Goal: Task Accomplishment & Management: Manage account settings

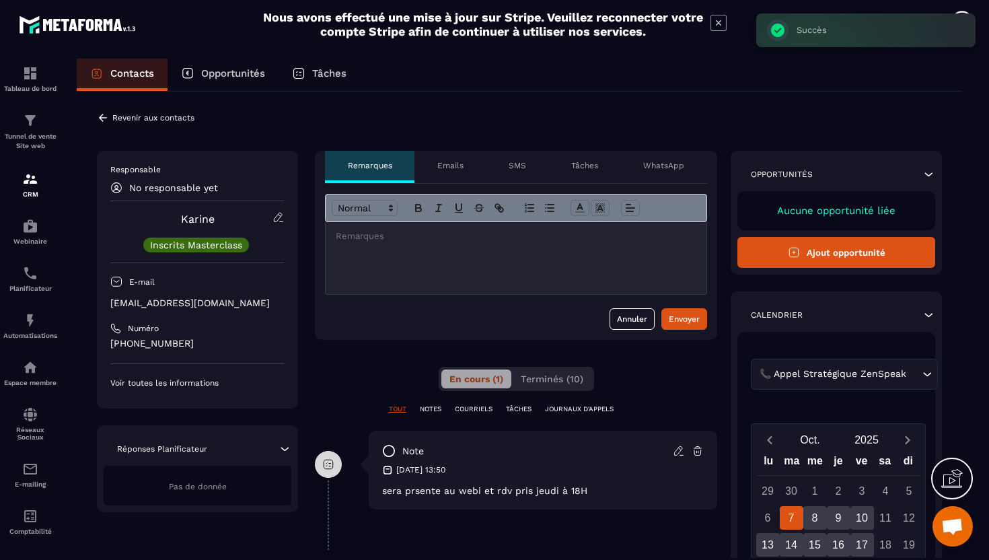
click at [104, 117] on icon at bounding box center [103, 118] width 12 height 12
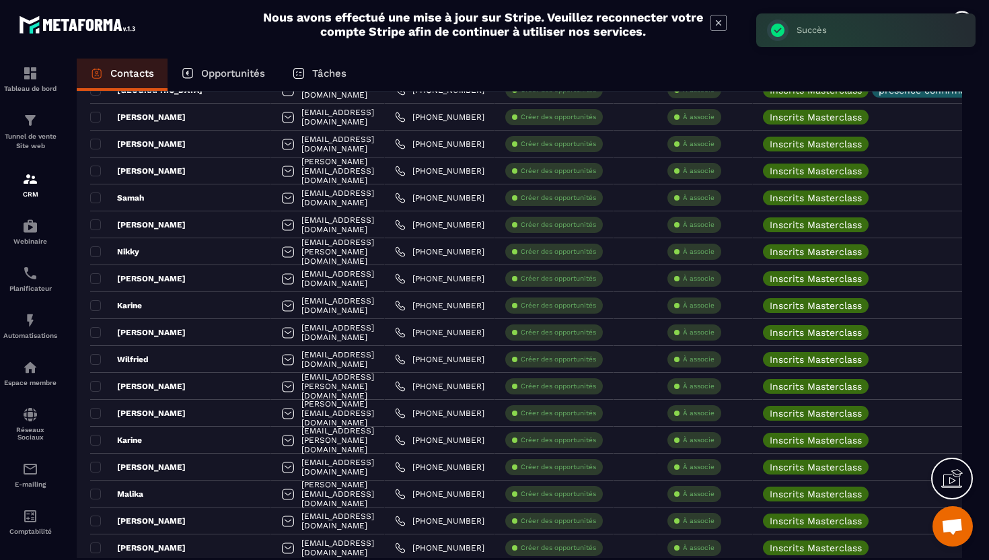
scroll to position [512, 0]
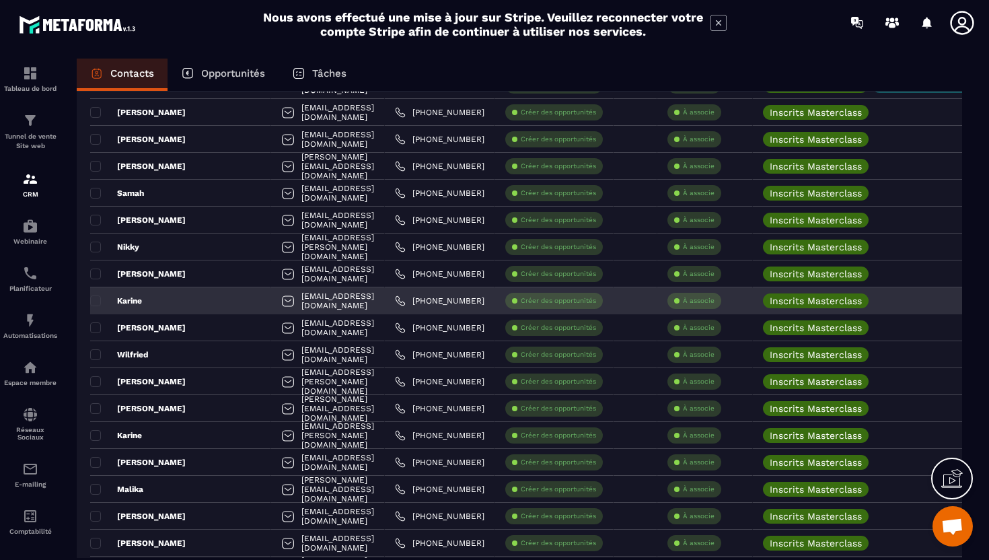
click at [686, 297] on div "À associe" at bounding box center [694, 301] width 54 height 16
click at [698, 297] on p "À associe" at bounding box center [699, 300] width 32 height 9
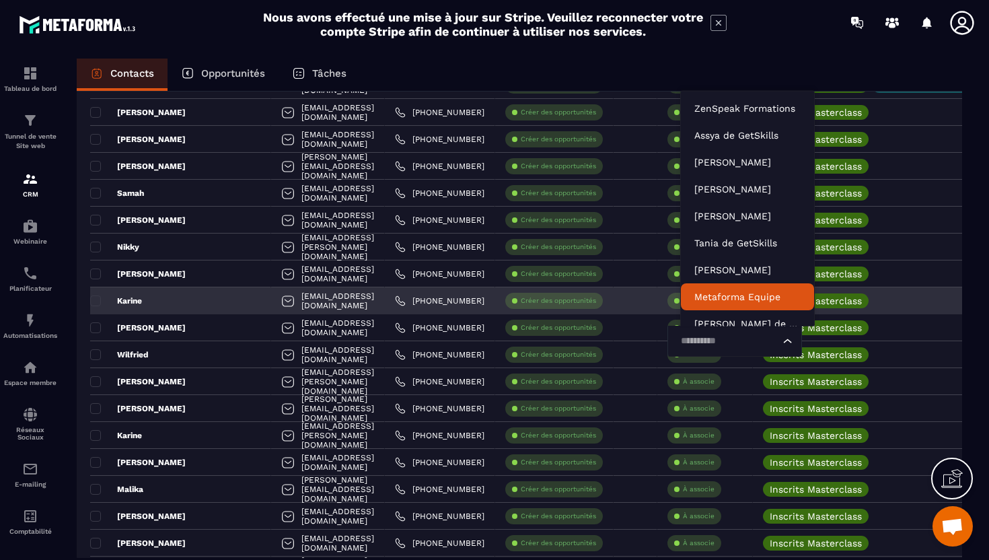
click at [706, 347] on input "Search for option" at bounding box center [728, 341] width 104 height 15
type input "****"
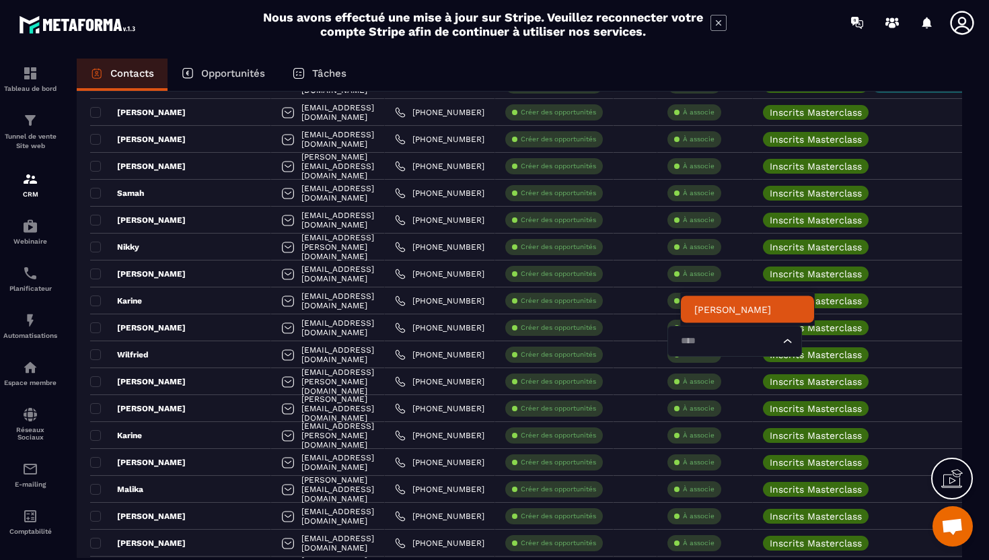
click at [704, 312] on p "[PERSON_NAME]" at bounding box center [747, 309] width 106 height 13
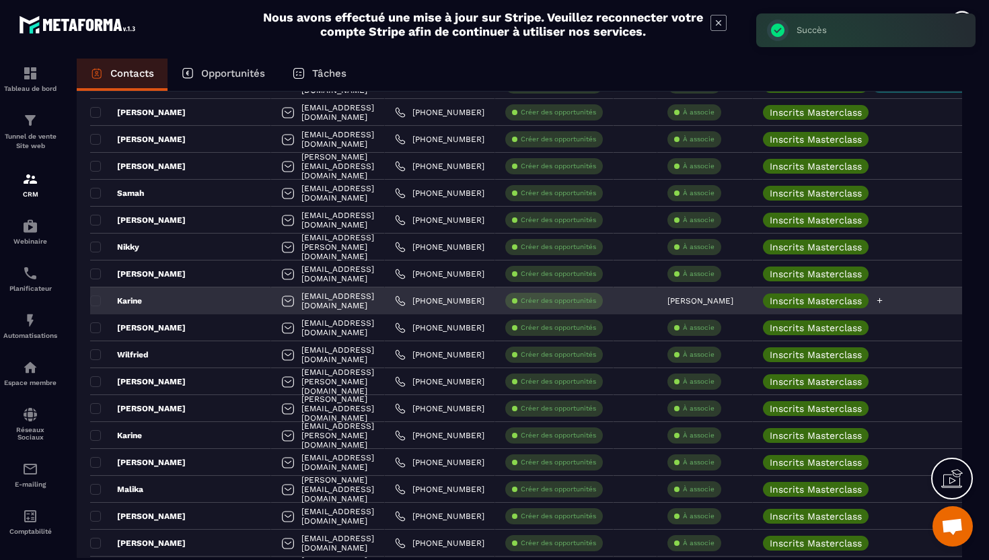
click at [884, 303] on icon at bounding box center [879, 300] width 9 height 9
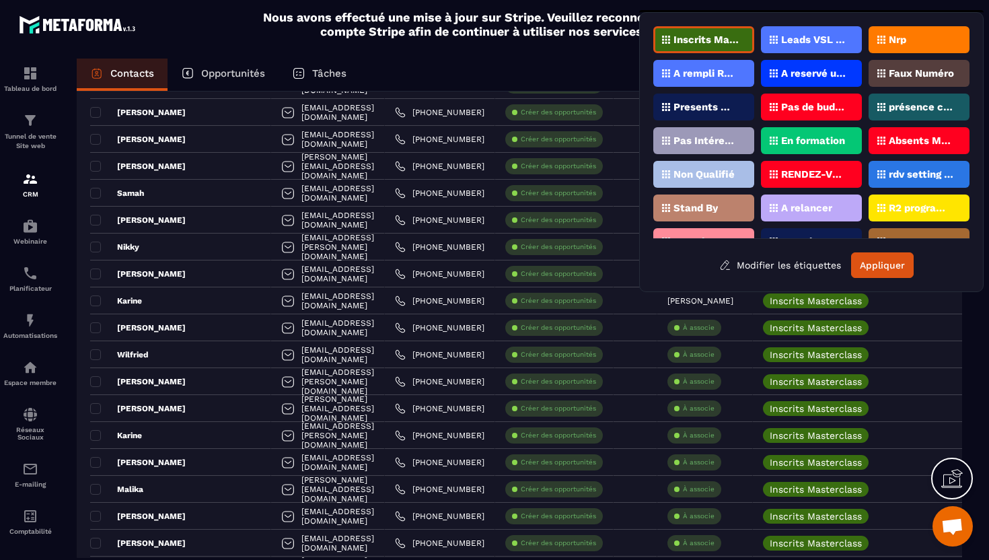
click at [904, 106] on p "présence confirmée" at bounding box center [921, 106] width 65 height 9
click at [821, 178] on div "RENDEZ-VOUS PROGRAMMé V1 (ZenSpeak à vie)" at bounding box center [811, 174] width 101 height 27
click at [884, 263] on button "Appliquer" at bounding box center [882, 265] width 63 height 26
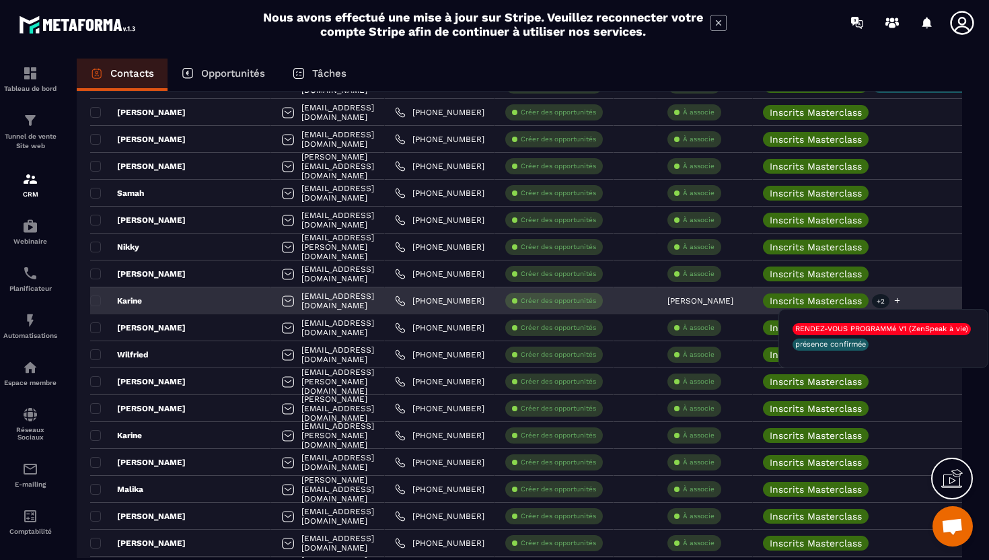
click at [890, 305] on p "+2" at bounding box center [880, 301] width 17 height 14
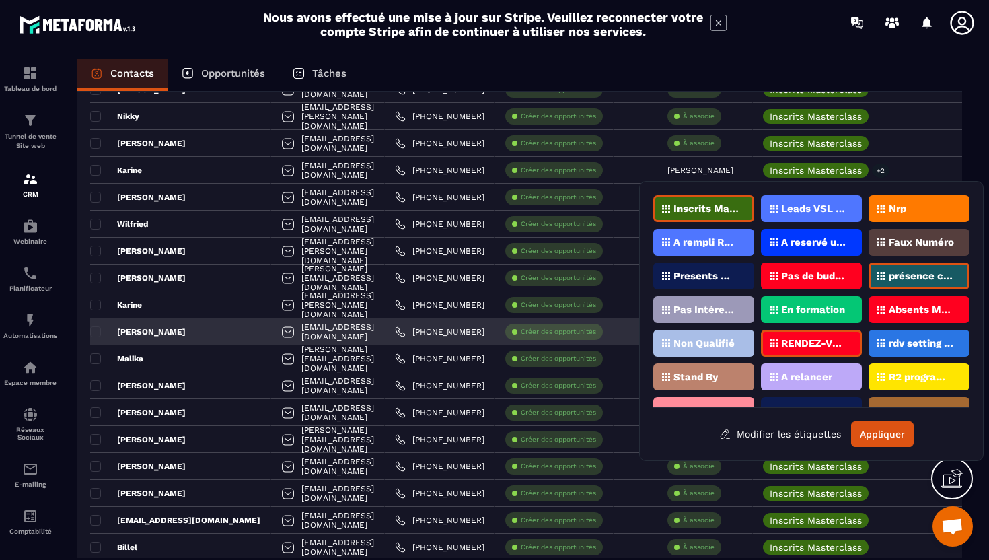
scroll to position [644, 0]
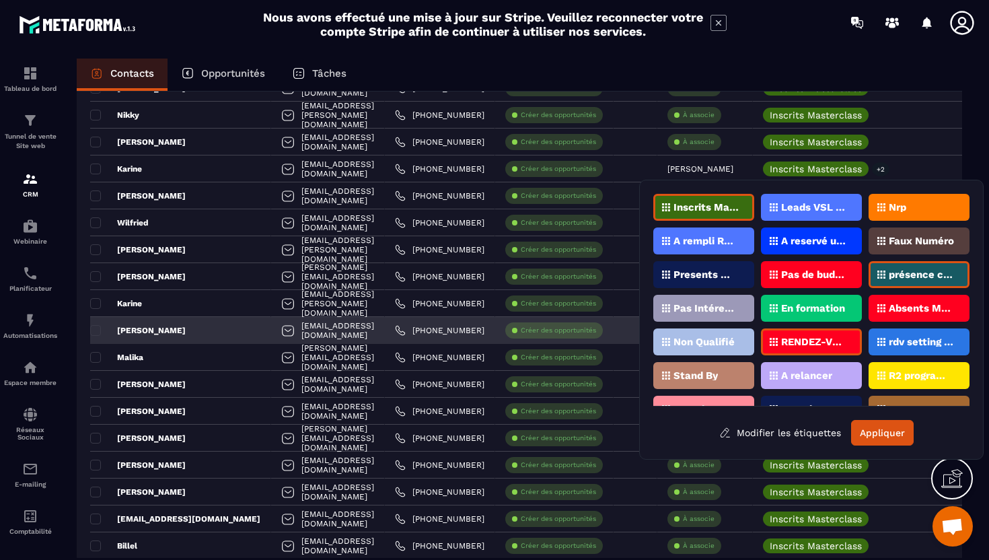
click at [178, 327] on div "[PERSON_NAME]" at bounding box center [180, 330] width 181 height 27
